Goal: Task Accomplishment & Management: Manage account settings

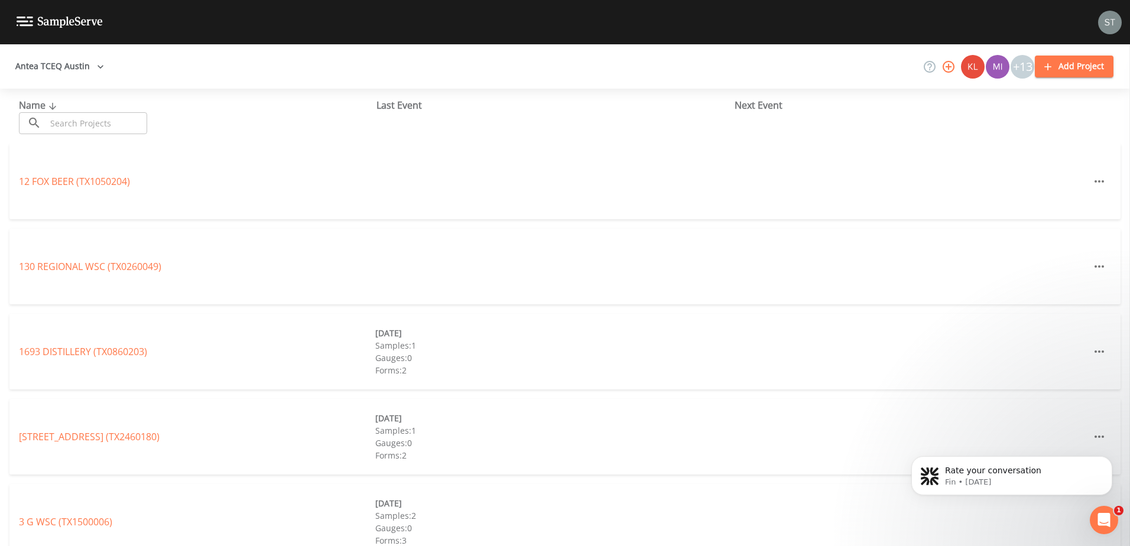
click at [78, 62] on button "Antea TCEQ Austin" at bounding box center [60, 67] width 98 height 22
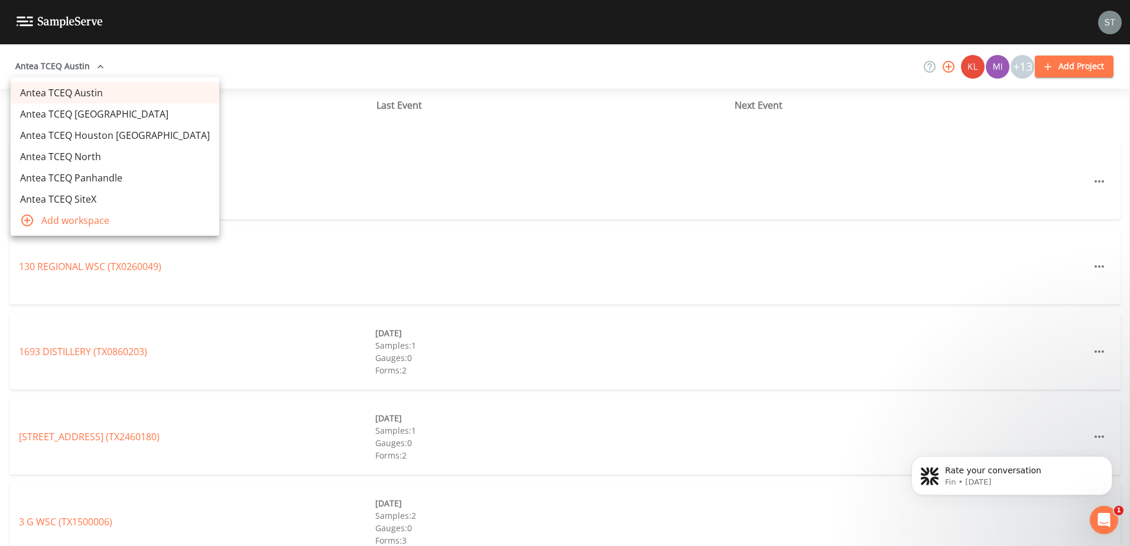
click at [75, 200] on link "Antea TCEQ SiteX" at bounding box center [115, 198] width 209 height 21
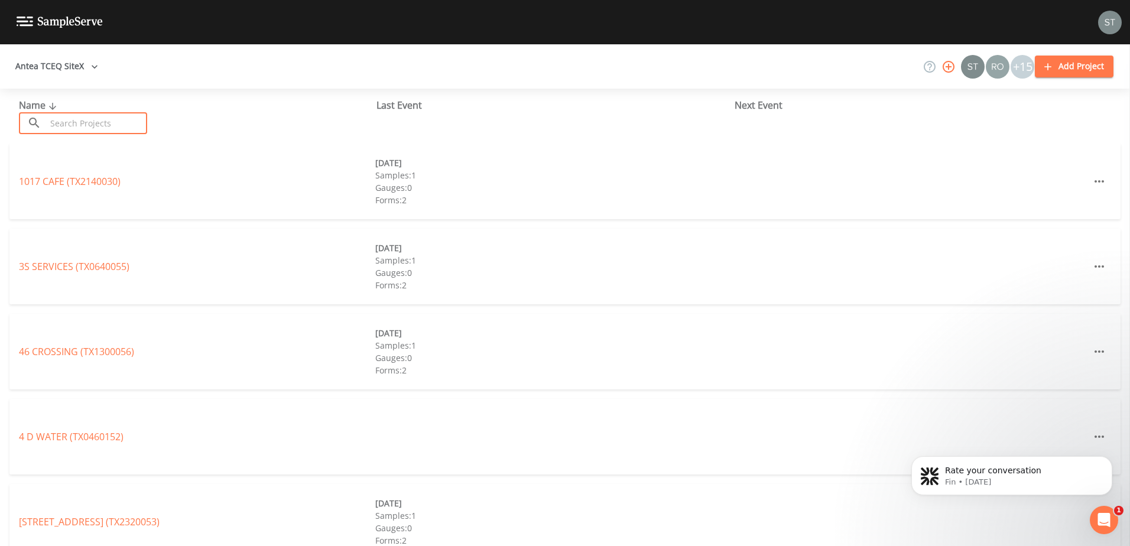
click at [60, 121] on input "text" at bounding box center [96, 123] width 101 height 22
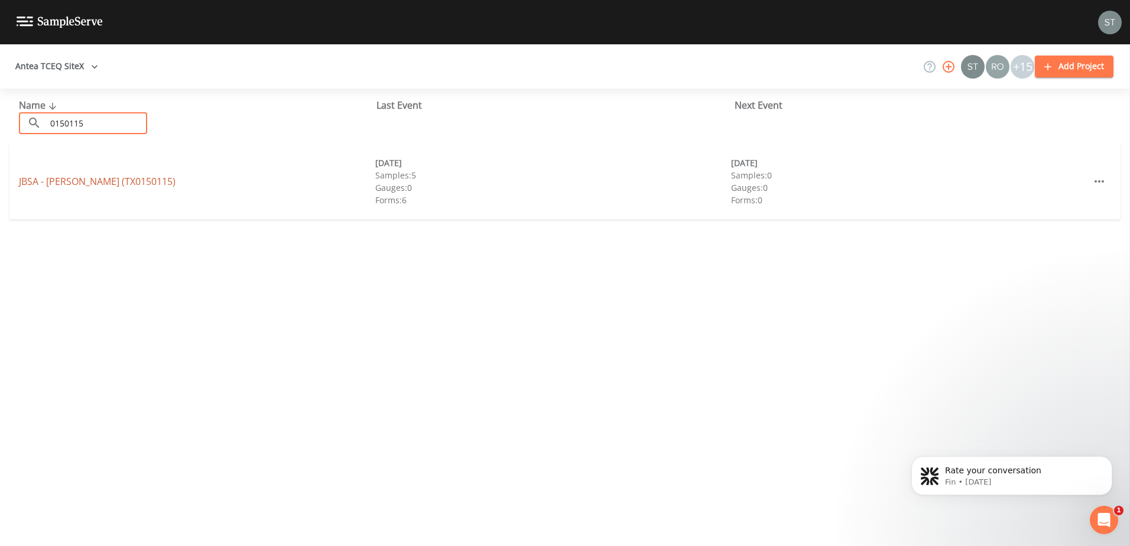
type input "0150115"
click at [151, 181] on link "JBSA - RANDOLPH (TX0150115)" at bounding box center [97, 181] width 157 height 13
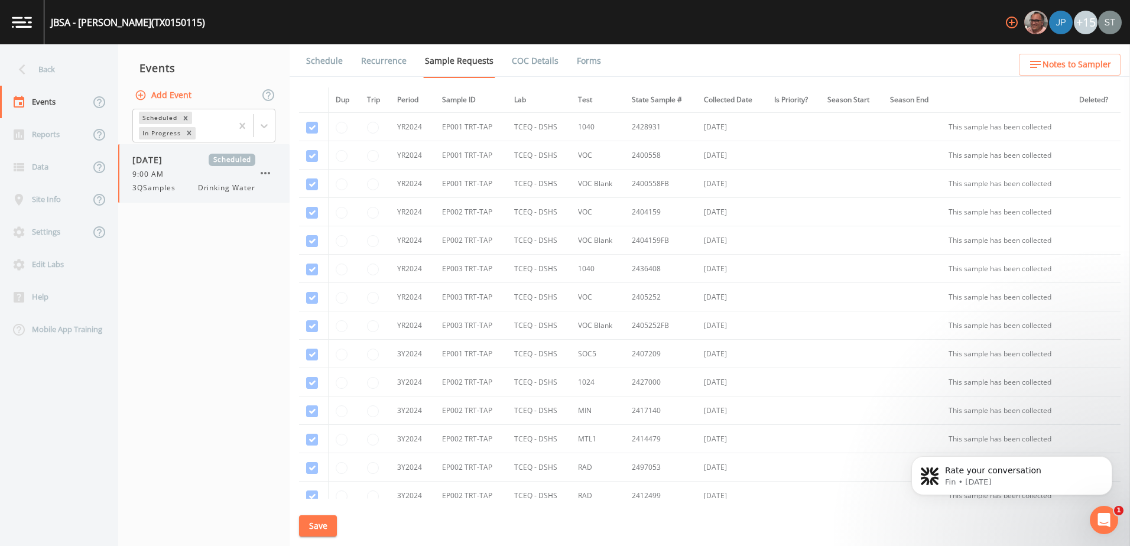
click at [206, 177] on div "9:00 AM" at bounding box center [193, 174] width 123 height 11
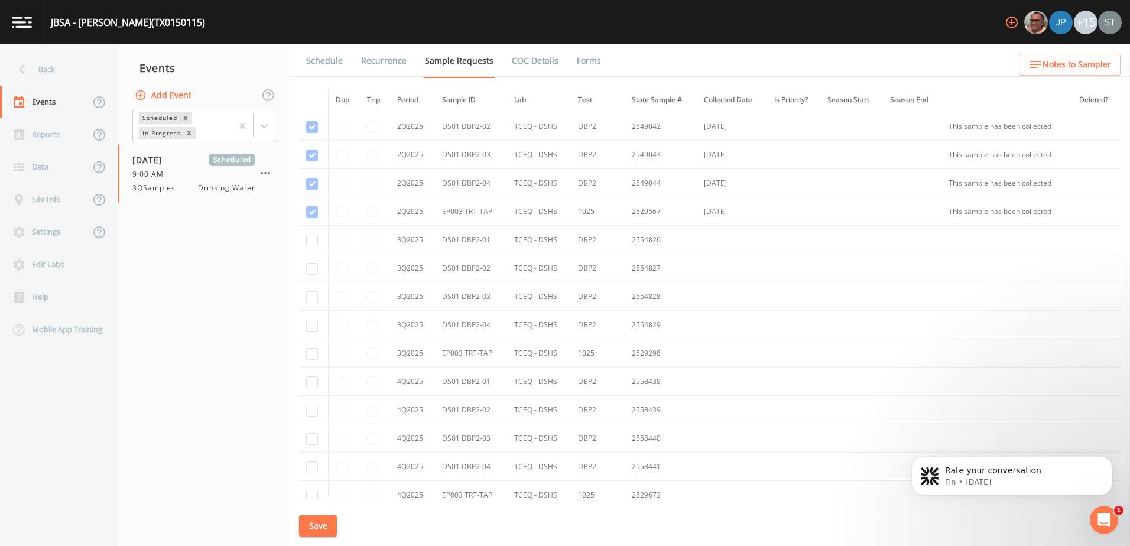
scroll to position [1576, 0]
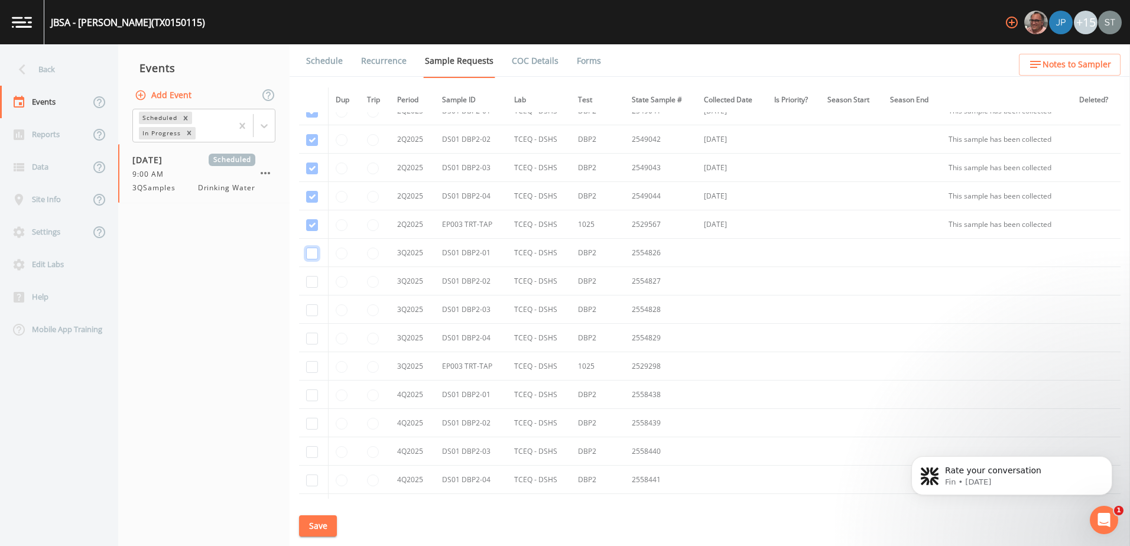
drag, startPoint x: 307, startPoint y: 252, endPoint x: 307, endPoint y: 260, distance: 7.7
click at [307, 253] on input "checkbox" at bounding box center [312, 254] width 12 height 12
checkbox input "true"
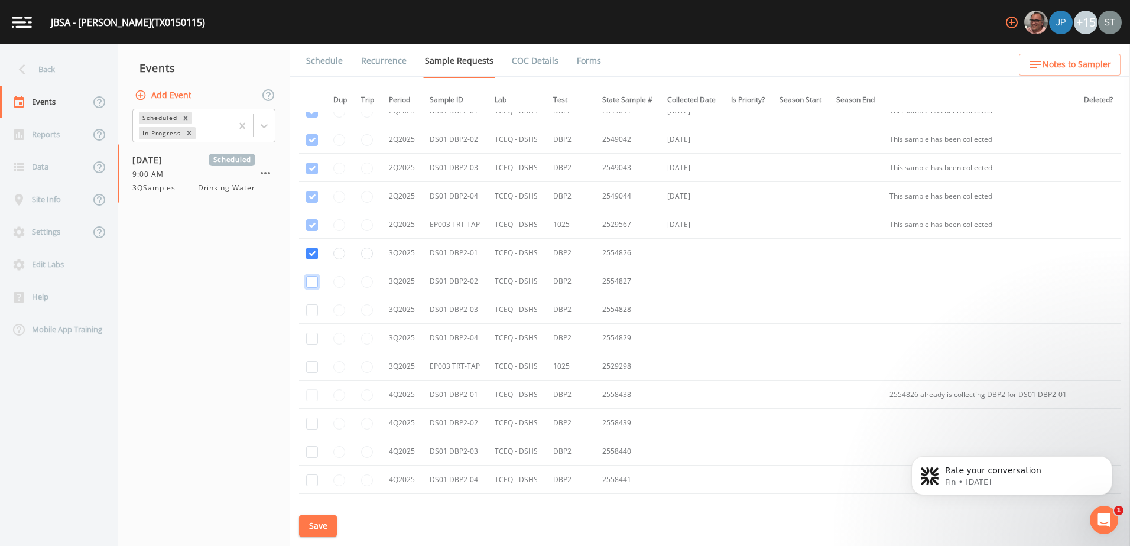
drag, startPoint x: 310, startPoint y: 284, endPoint x: 307, endPoint y: 295, distance: 11.8
click at [309, 284] on input "checkbox" at bounding box center [312, 282] width 12 height 12
checkbox input "true"
click at [313, 309] on input "checkbox" at bounding box center [312, 310] width 12 height 12
checkbox input "true"
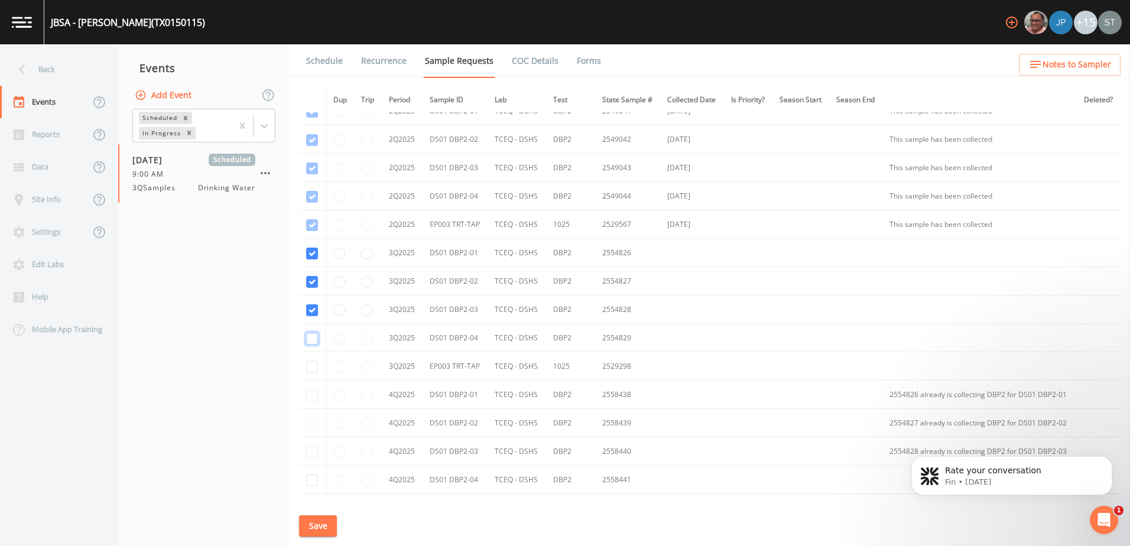
click at [312, 334] on input "checkbox" at bounding box center [312, 339] width 12 height 12
checkbox input "true"
click at [311, 366] on input "checkbox" at bounding box center [312, 367] width 12 height 12
checkbox input "true"
click at [323, 526] on button "Save" at bounding box center [318, 526] width 38 height 22
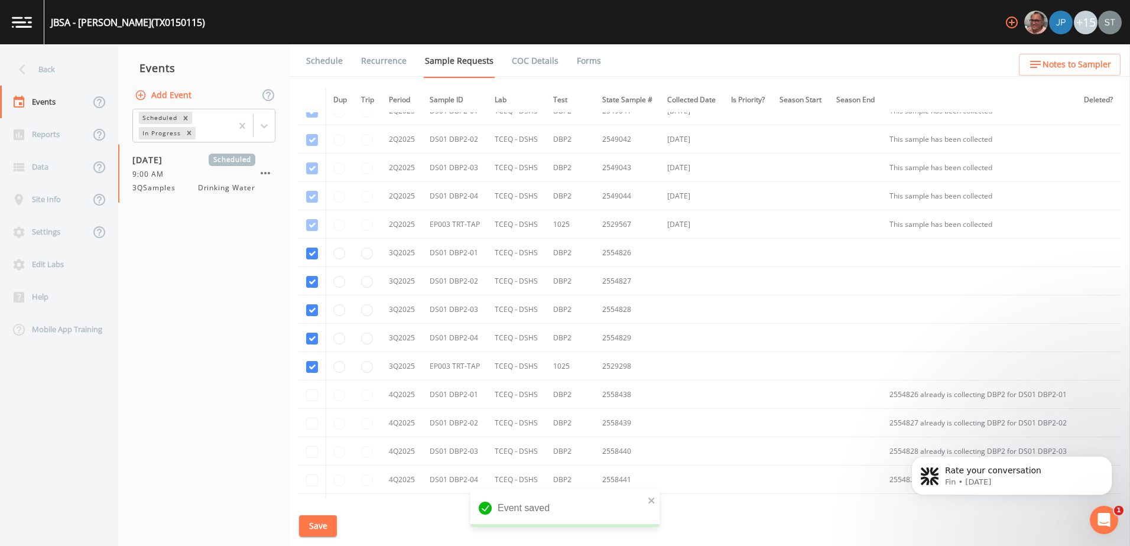
click at [317, 54] on link "Schedule" at bounding box center [324, 60] width 40 height 33
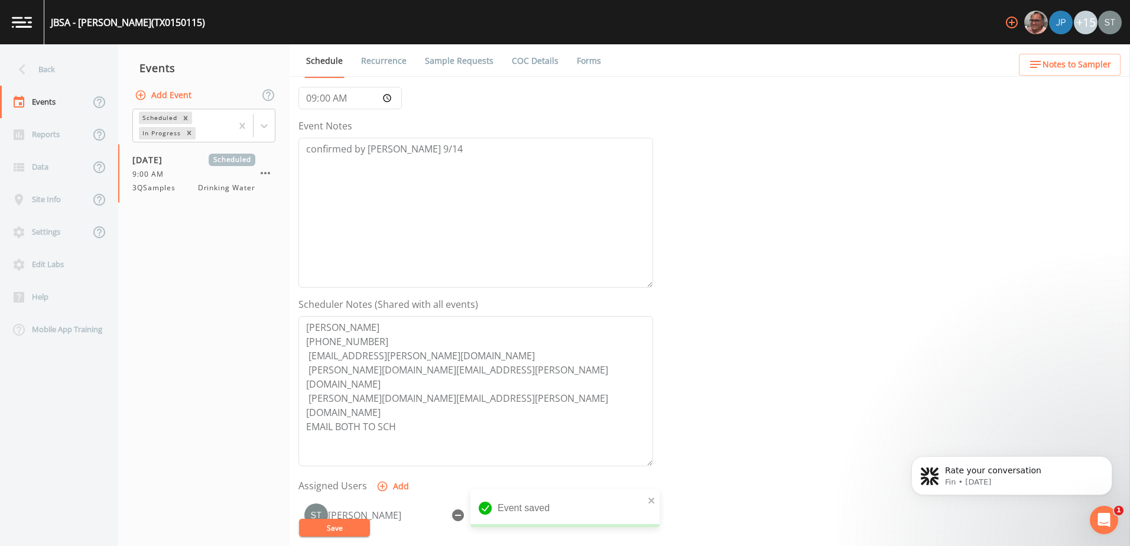
scroll to position [118, 0]
